Goal: Information Seeking & Learning: Check status

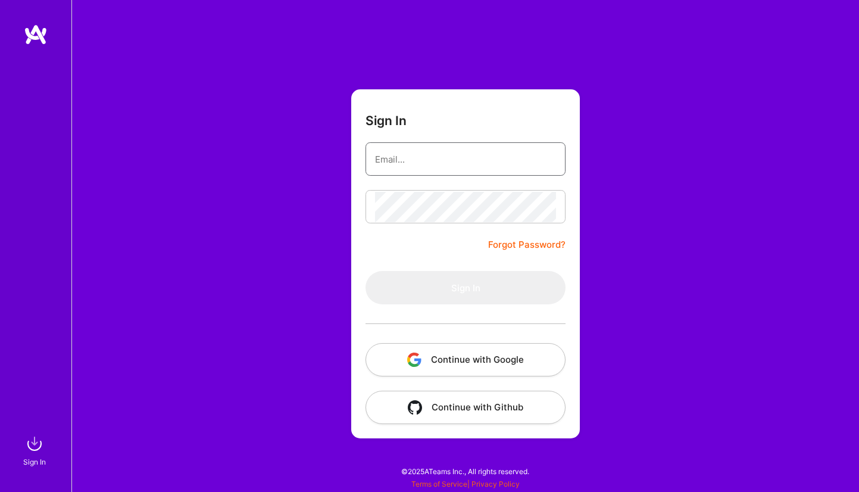
type input "[EMAIL_ADDRESS][DOMAIN_NAME]"
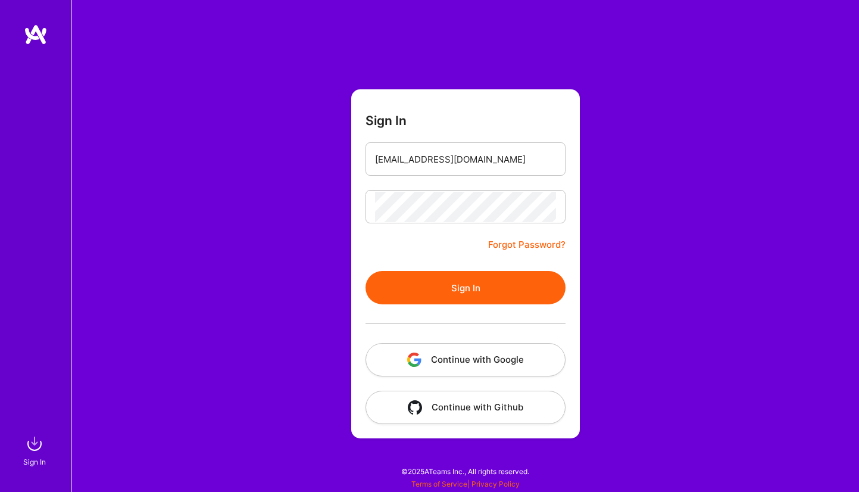
click at [440, 292] on button "Sign In" at bounding box center [465, 287] width 200 height 33
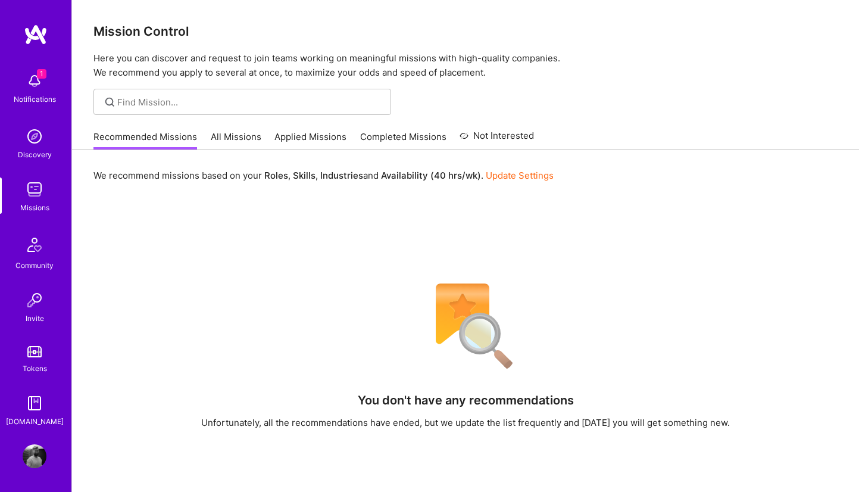
click at [45, 82] on img at bounding box center [35, 81] width 24 height 24
drag, startPoint x: 174, startPoint y: 92, endPoint x: 236, endPoint y: 111, distance: 64.0
drag, startPoint x: 245, startPoint y: 124, endPoint x: 213, endPoint y: 104, distance: 38.3
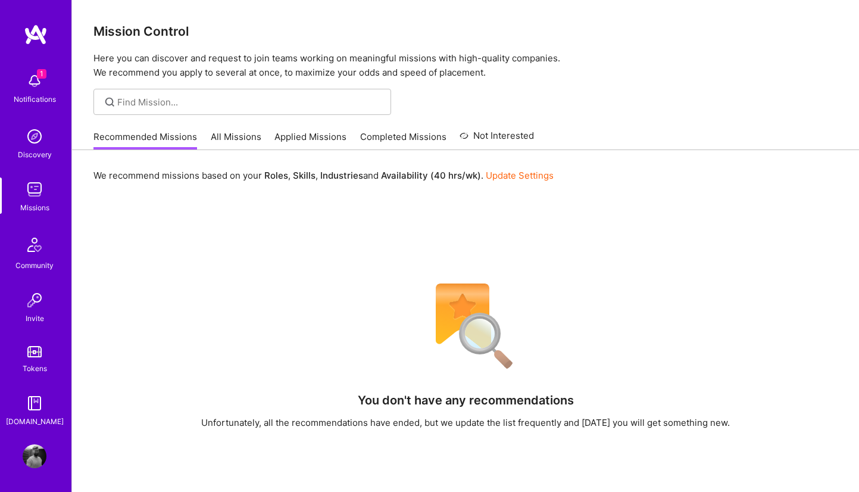
drag, startPoint x: 215, startPoint y: 100, endPoint x: 283, endPoint y: 126, distance: 73.3
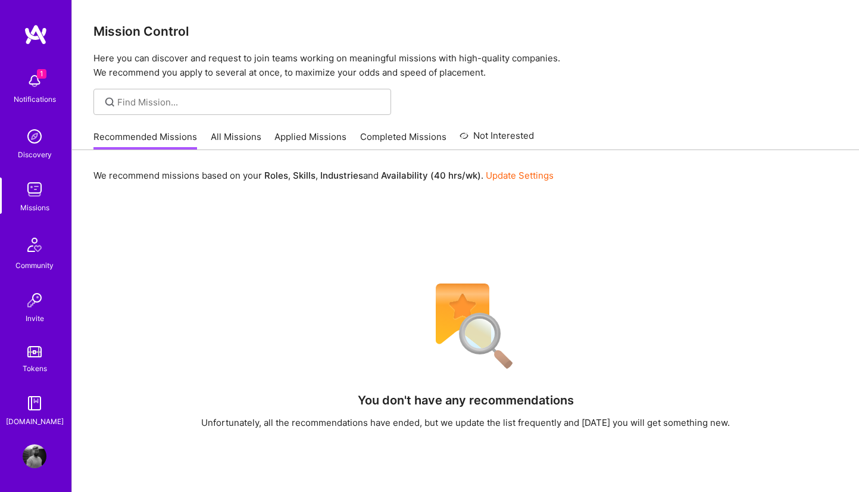
drag, startPoint x: 283, startPoint y: 126, endPoint x: 231, endPoint y: 92, distance: 62.4
click at [33, 193] on img at bounding box center [35, 189] width 24 height 24
click at [34, 186] on img at bounding box center [35, 189] width 24 height 24
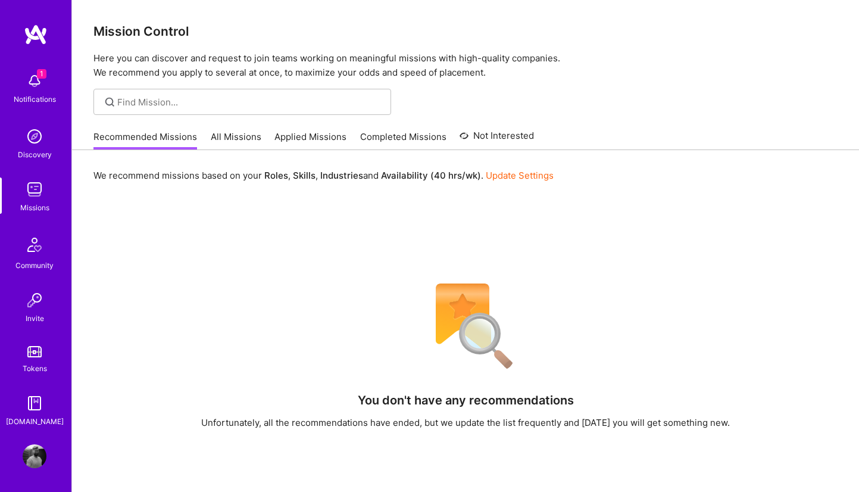
click at [304, 132] on link "Applied Missions" at bounding box center [310, 140] width 72 height 20
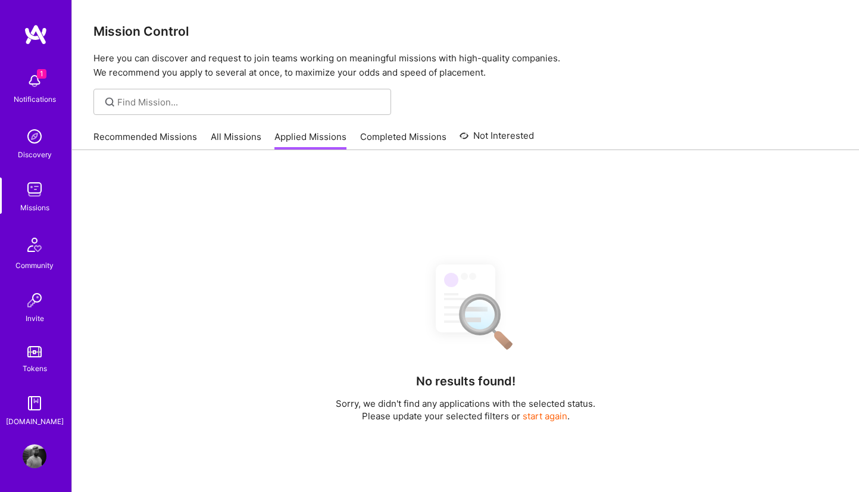
click at [388, 140] on link "Completed Missions" at bounding box center [403, 140] width 86 height 20
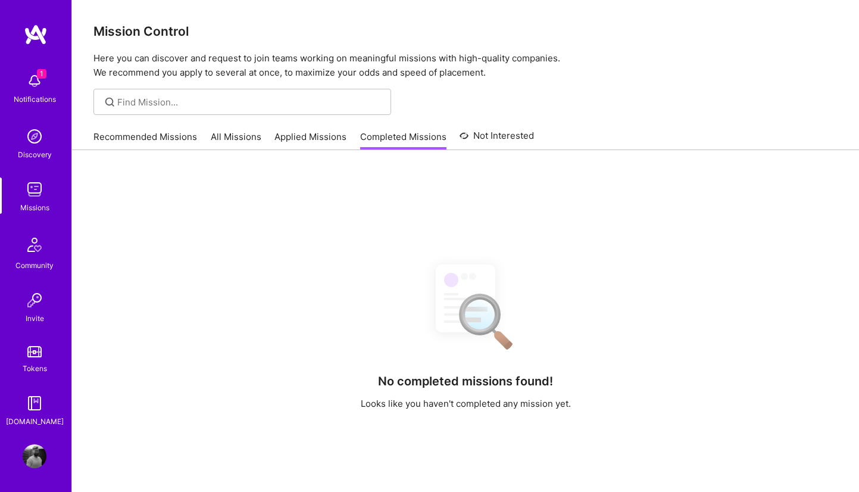
click at [242, 134] on link "All Missions" at bounding box center [236, 140] width 51 height 20
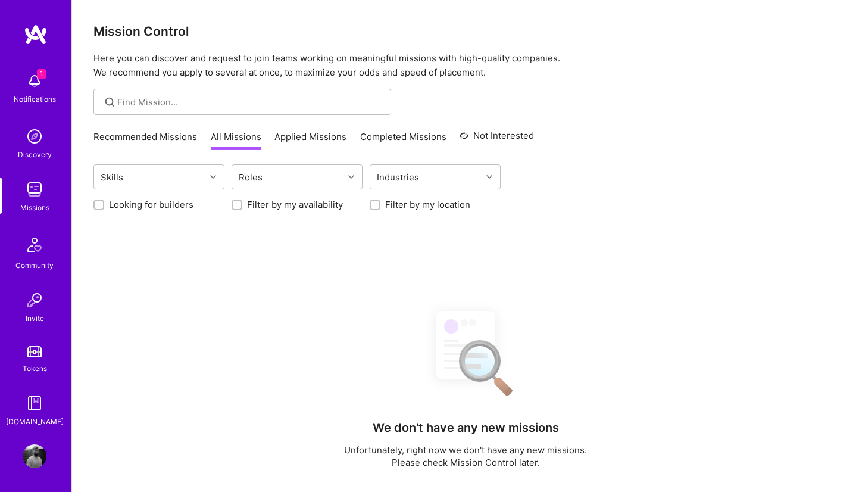
click at [27, 80] on img at bounding box center [35, 81] width 24 height 24
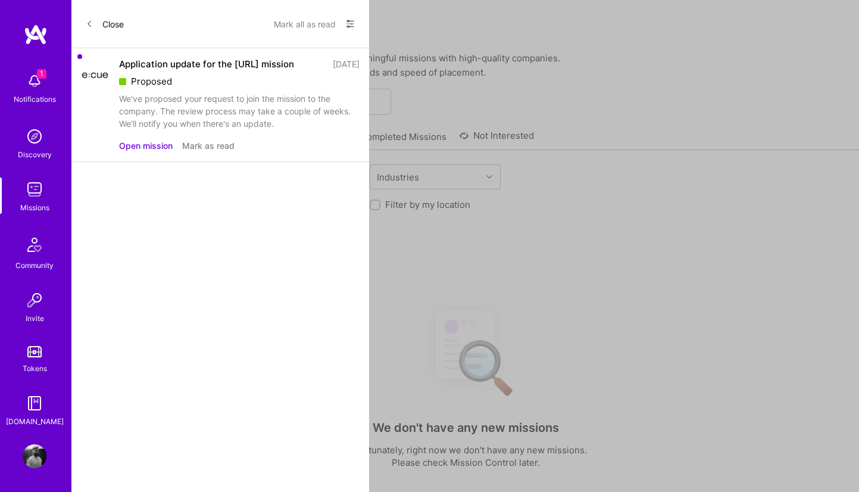
click at [206, 143] on button "Mark as read" at bounding box center [208, 145] width 52 height 12
